Goal: Check status

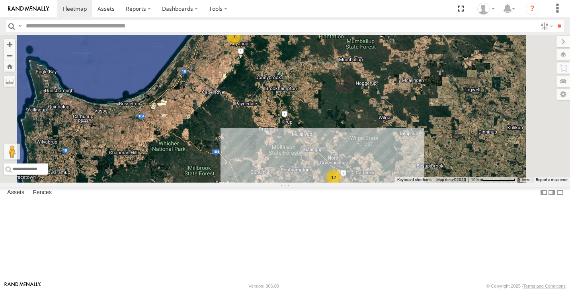
click at [342, 186] on div "12" at bounding box center [334, 178] width 16 height 16
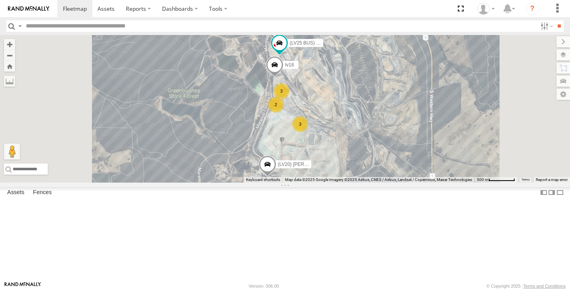
click at [289, 99] on div "3" at bounding box center [282, 91] width 16 height 16
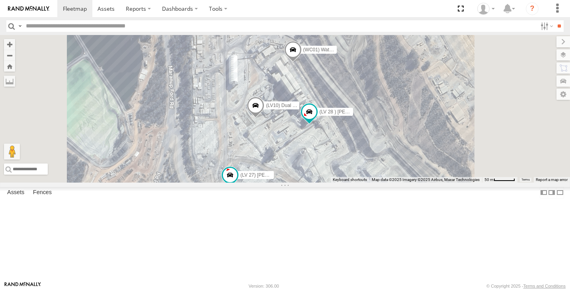
drag, startPoint x: 350, startPoint y: 210, endPoint x: 372, endPoint y: 121, distance: 91.1
click at [372, 121] on div "(LV20) [PERSON_NAME] lv18 (LV25 BUS) 4675504189 (LV23) space cab triton (LV10) …" at bounding box center [285, 109] width 570 height 148
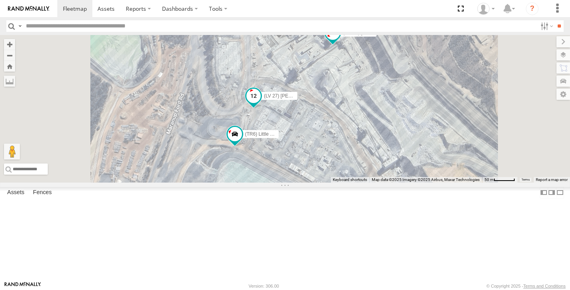
click at [262, 109] on span at bounding box center [254, 97] width 18 height 21
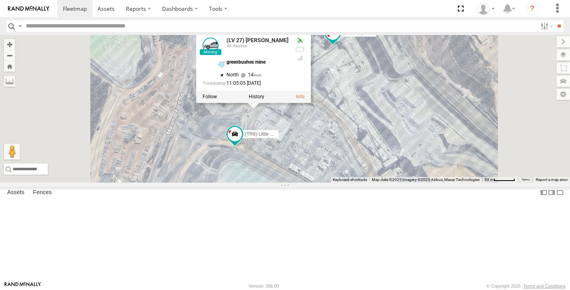
click at [311, 103] on div at bounding box center [253, 97] width 115 height 12
click at [264, 100] on label at bounding box center [257, 97] width 16 height 6
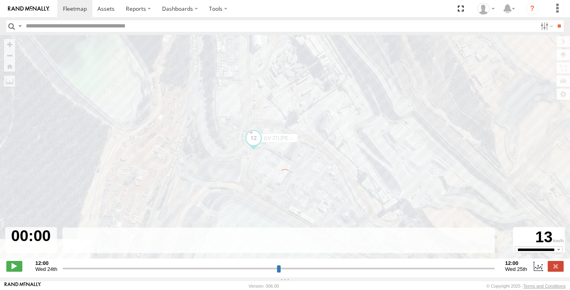
type input "**********"
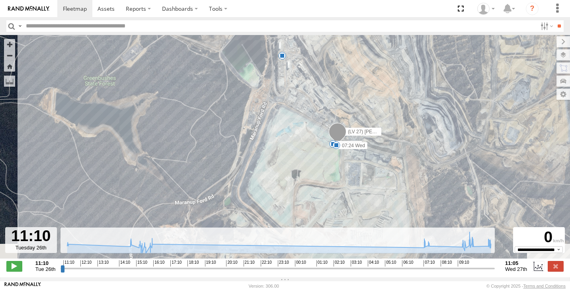
drag, startPoint x: 360, startPoint y: 199, endPoint x: 360, endPoint y: 101, distance: 98.3
click at [360, 101] on div "(LV 27) [PERSON_NAME] 14:54 Tue 15:43 Tue 07:24 Wed 6" at bounding box center [285, 151] width 570 height 232
click at [331, 144] on span at bounding box center [333, 143] width 8 height 8
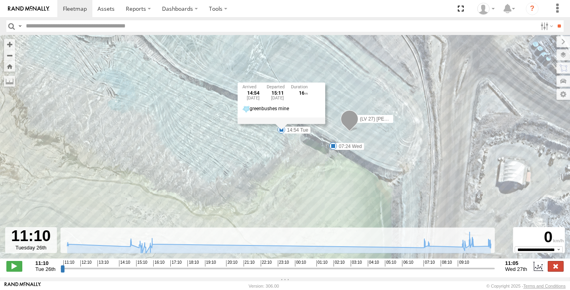
click at [557, 272] on label at bounding box center [556, 266] width 16 height 10
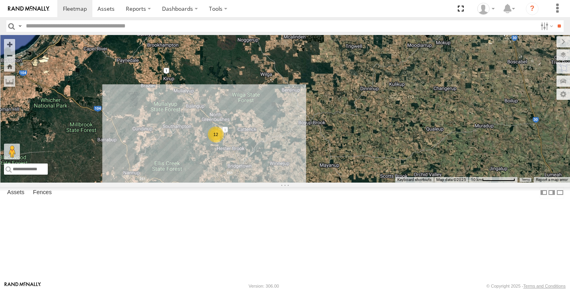
drag, startPoint x: 264, startPoint y: 155, endPoint x: 308, endPoint y: 178, distance: 49.5
click at [308, 178] on div "12" at bounding box center [285, 109] width 570 height 148
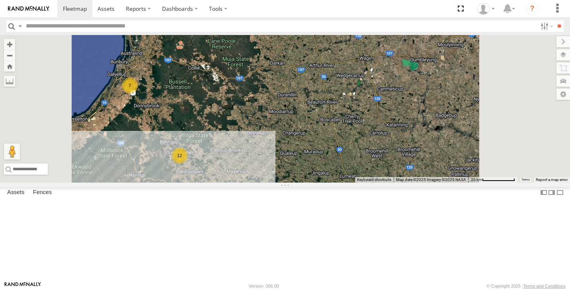
drag, startPoint x: 276, startPoint y: 154, endPoint x: 258, endPoint y: 190, distance: 41.0
click at [258, 183] on div "12 7" at bounding box center [285, 109] width 570 height 148
drag, startPoint x: 304, startPoint y: 168, endPoint x: 336, endPoint y: 178, distance: 34.0
click at [319, 174] on div "12 7" at bounding box center [285, 109] width 570 height 148
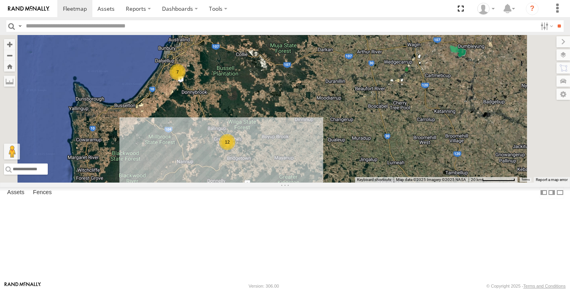
drag, startPoint x: 324, startPoint y: 200, endPoint x: 312, endPoint y: 156, distance: 45.4
click at [312, 156] on div "12 7" at bounding box center [285, 109] width 570 height 148
click at [235, 150] on div "12" at bounding box center [227, 142] width 16 height 16
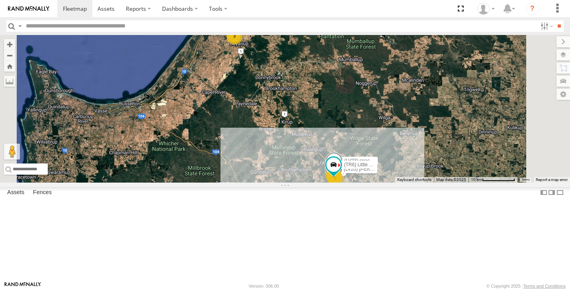
click at [441, 183] on div "(TR6) Little Tipper (LV20) [PERSON_NAME] 3 3 3 3 3 (TR2) 4675504127 (LV23) spac…" at bounding box center [285, 109] width 570 height 148
click at [342, 184] on div "3" at bounding box center [334, 176] width 16 height 16
